Goal: Information Seeking & Learning: Learn about a topic

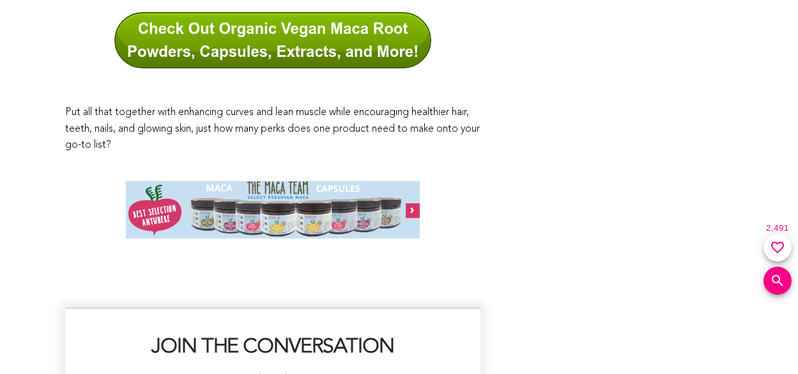
scroll to position [7033, 0]
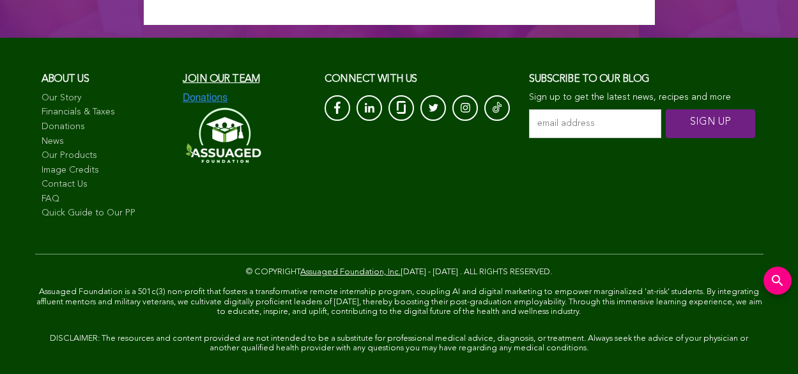
scroll to position [73, 0]
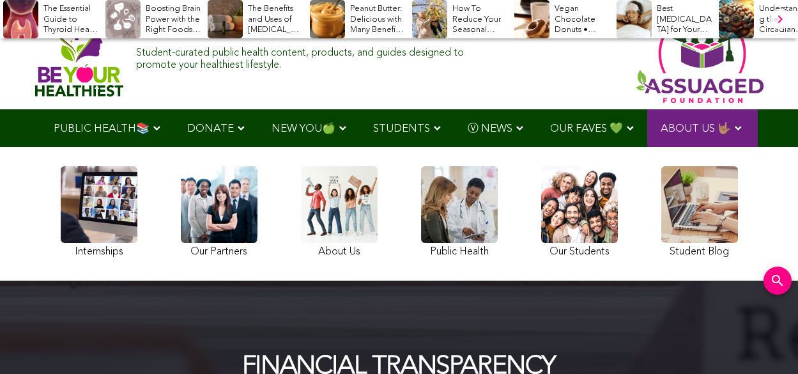
click at [79, 55] on img at bounding box center [79, 55] width 89 height 81
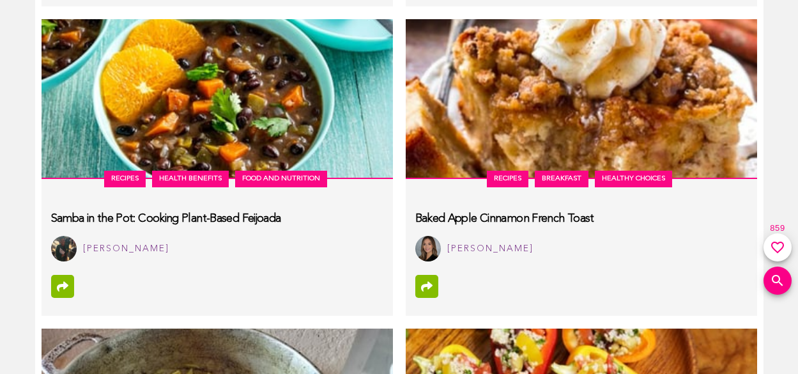
scroll to position [6285, 0]
